Goal: Check status: Check status

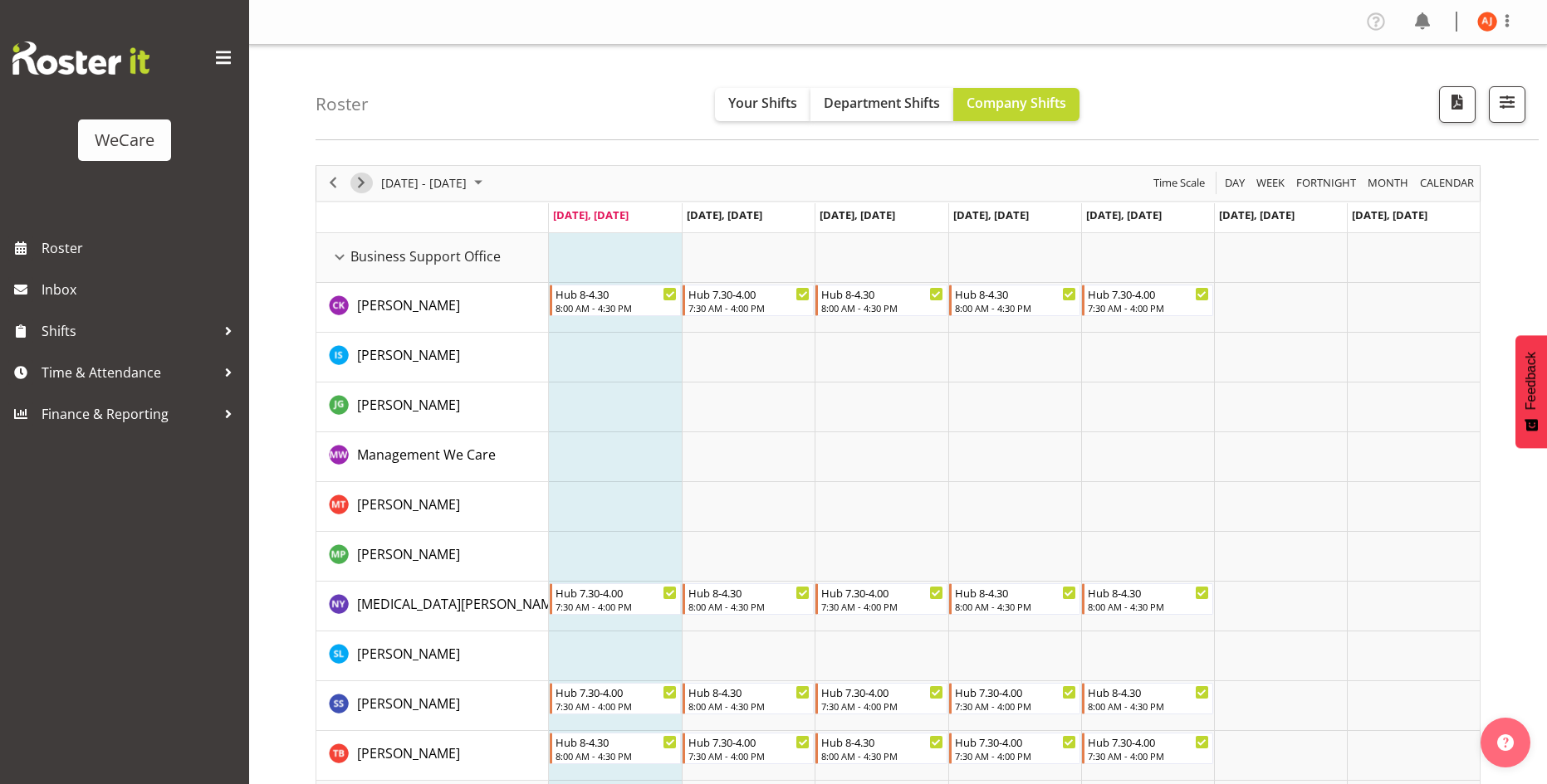
click at [368, 185] on span "Next" at bounding box center [361, 183] width 20 height 21
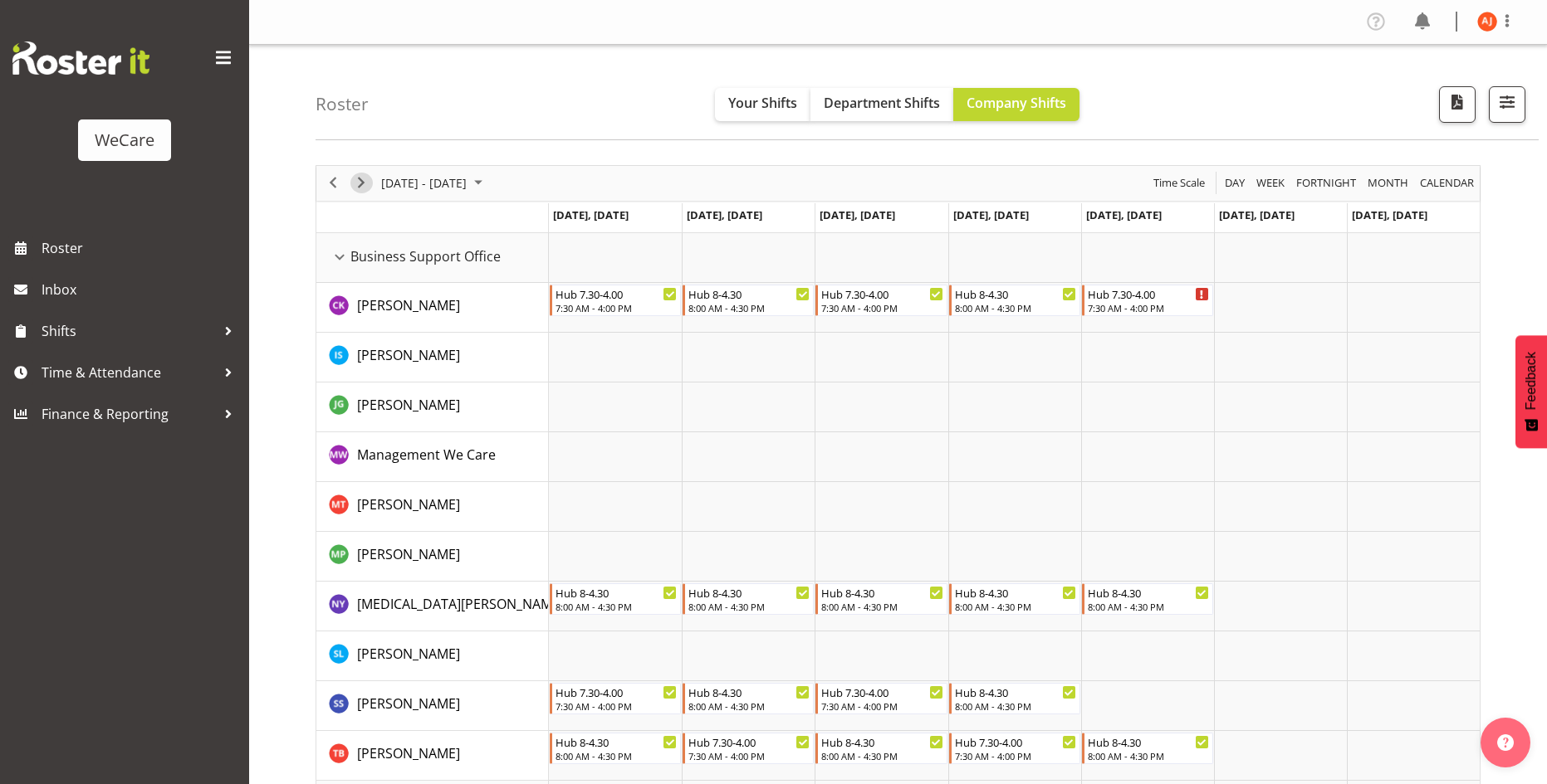
click at [367, 185] on span "Next" at bounding box center [361, 183] width 20 height 21
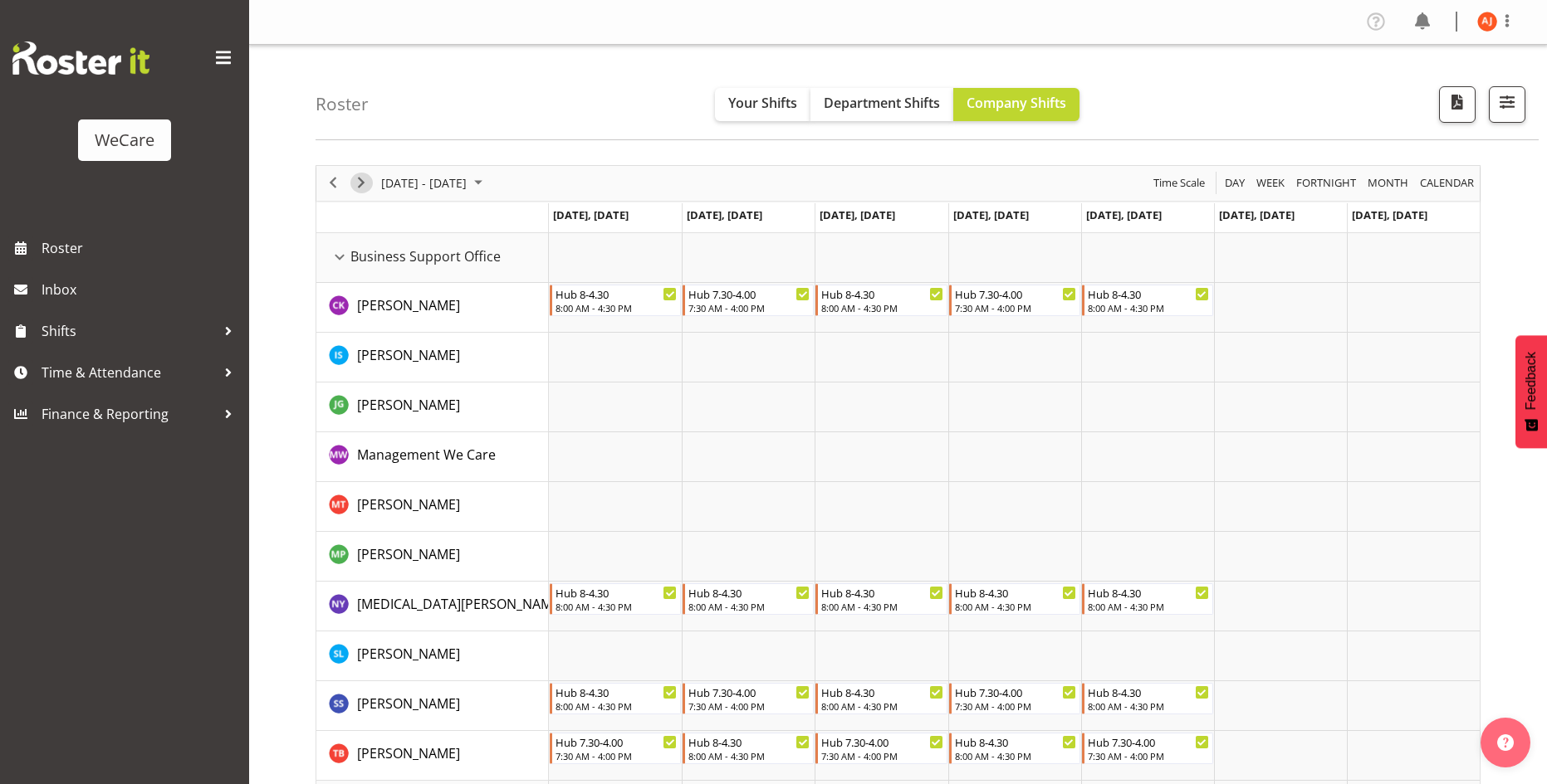
click at [364, 181] on span "Next" at bounding box center [361, 183] width 20 height 21
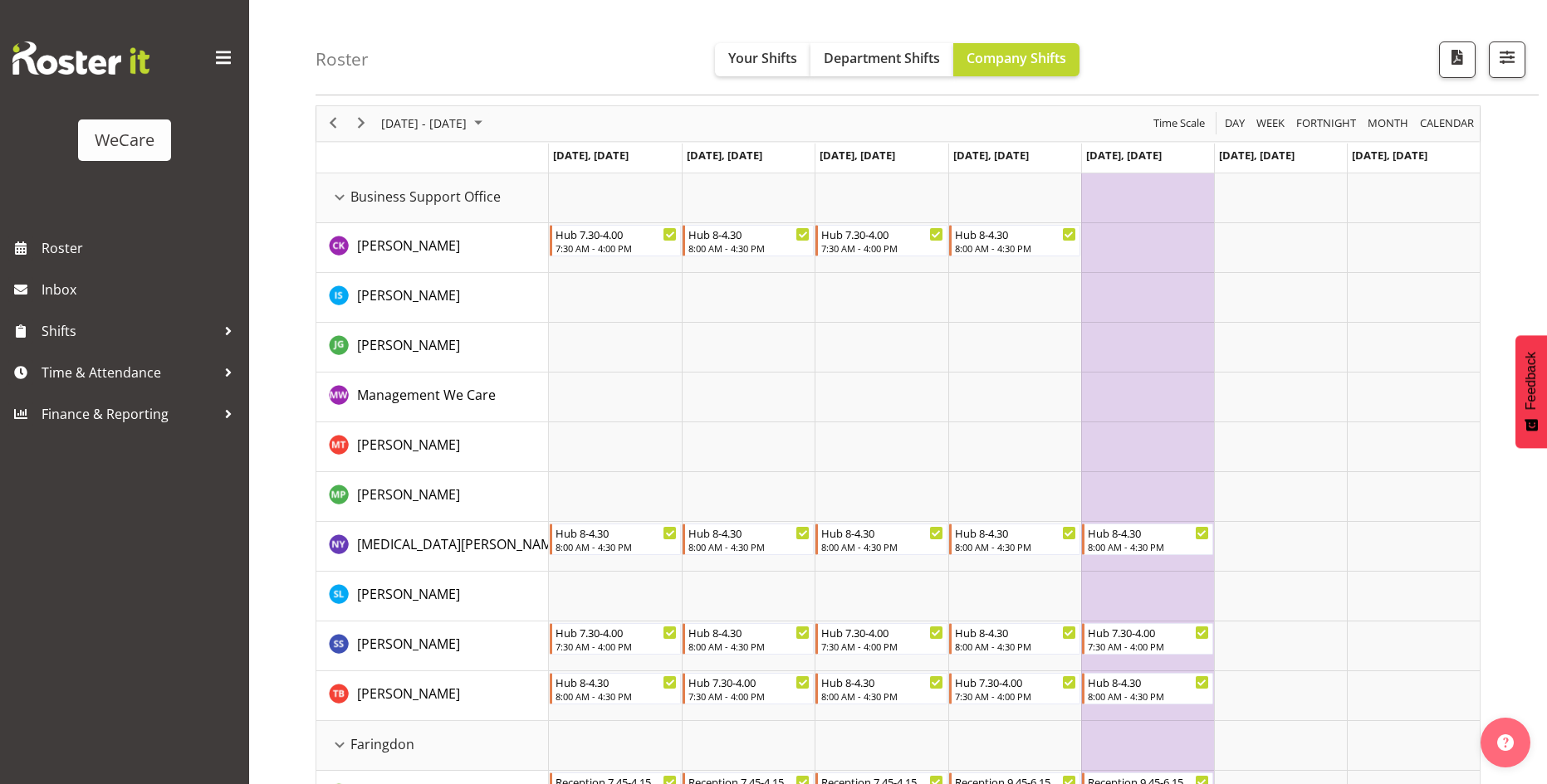
scroll to position [83, 0]
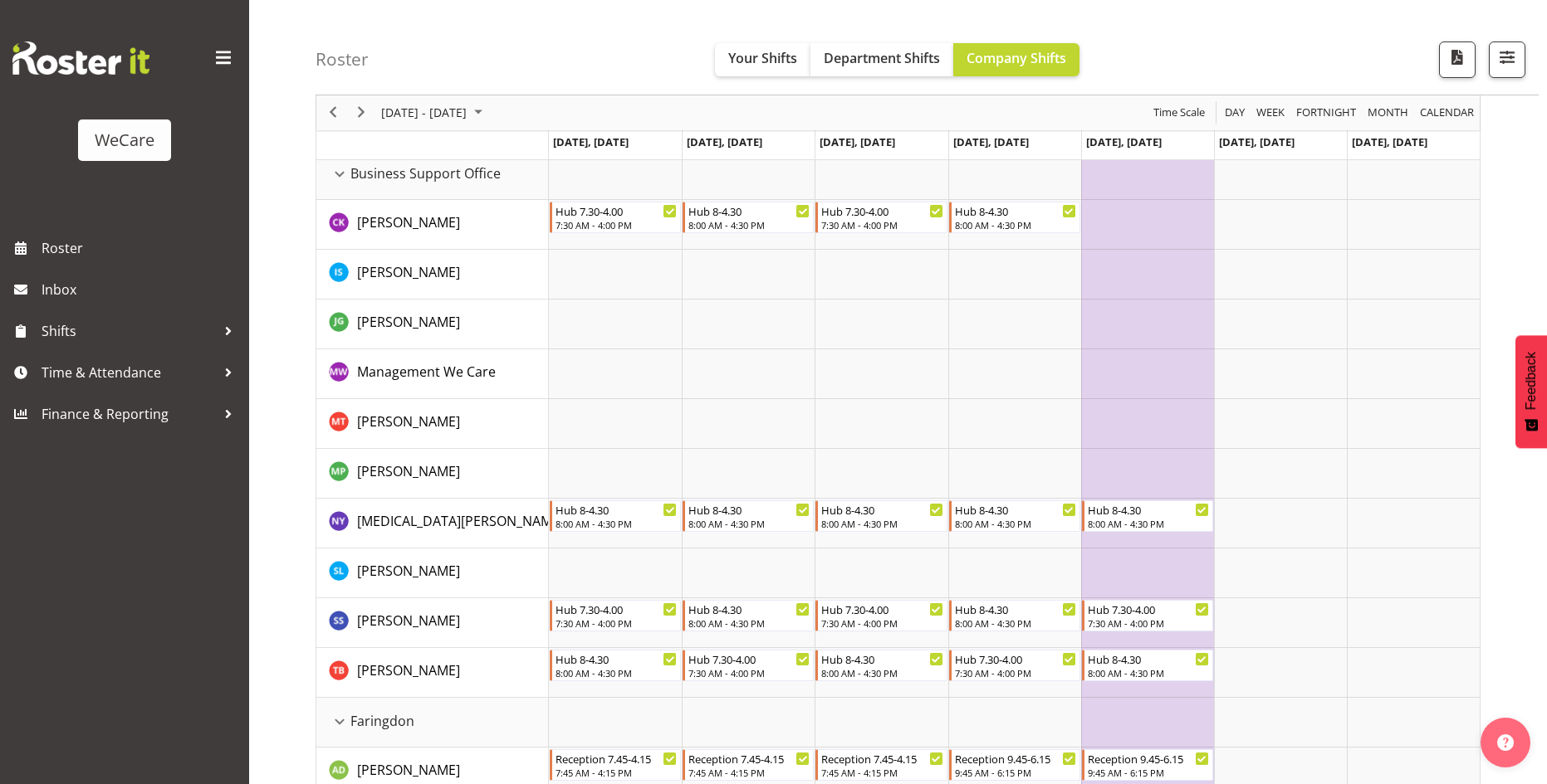
click at [375, 118] on div "next period" at bounding box center [361, 113] width 29 height 35
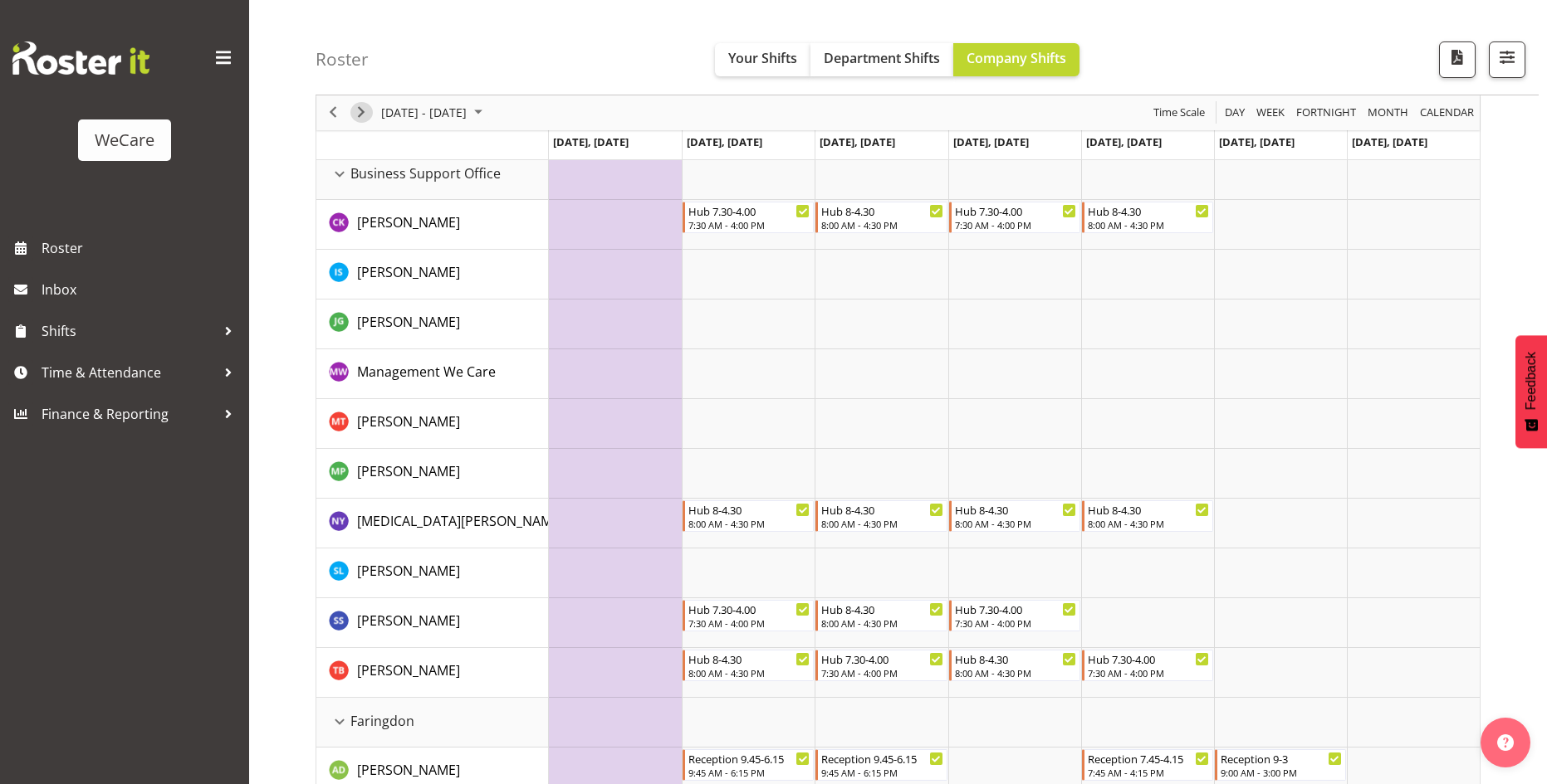
click at [363, 110] on span "Next" at bounding box center [361, 114] width 20 height 21
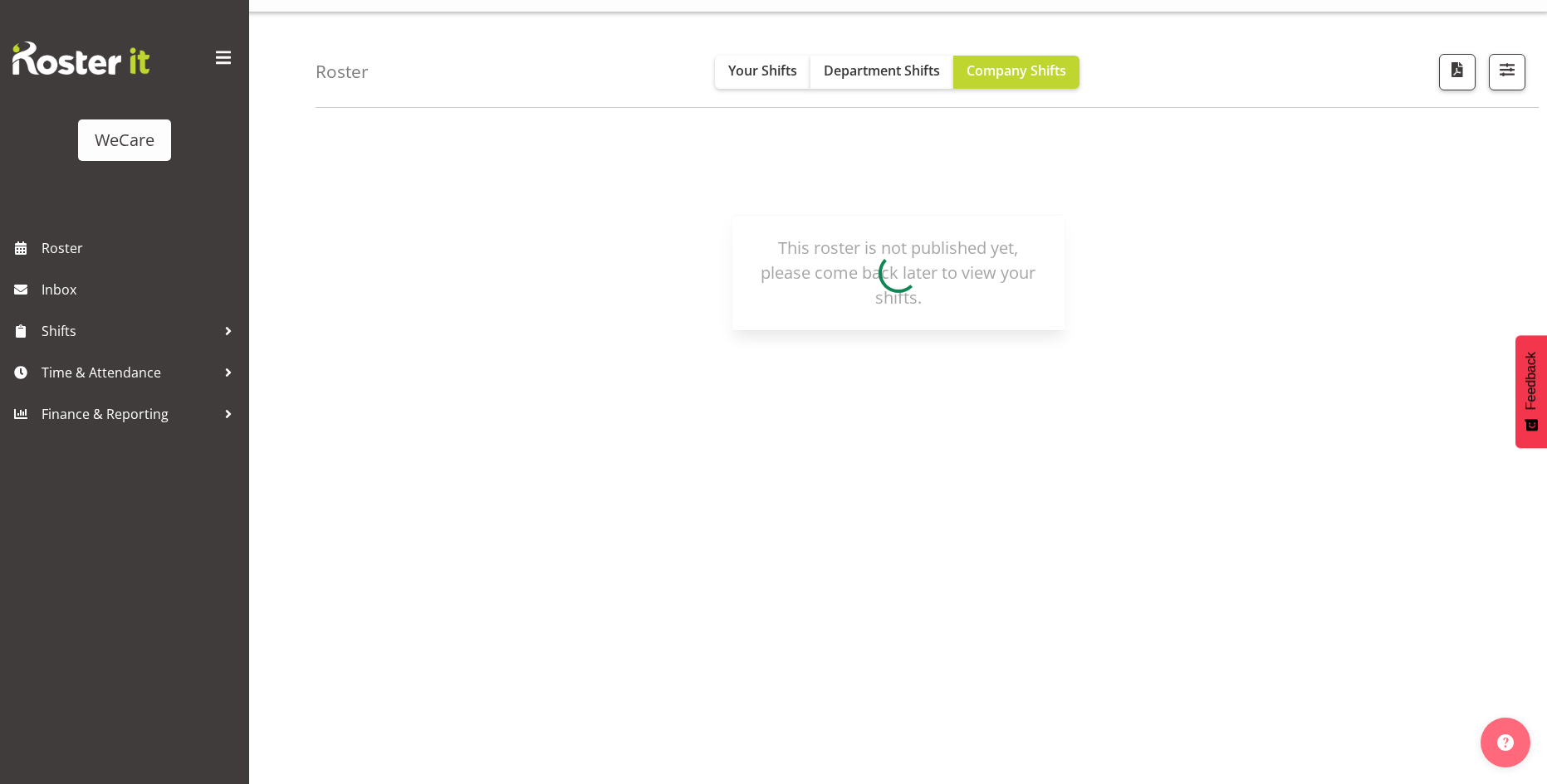
scroll to position [32, 0]
